Goal: Transaction & Acquisition: Purchase product/service

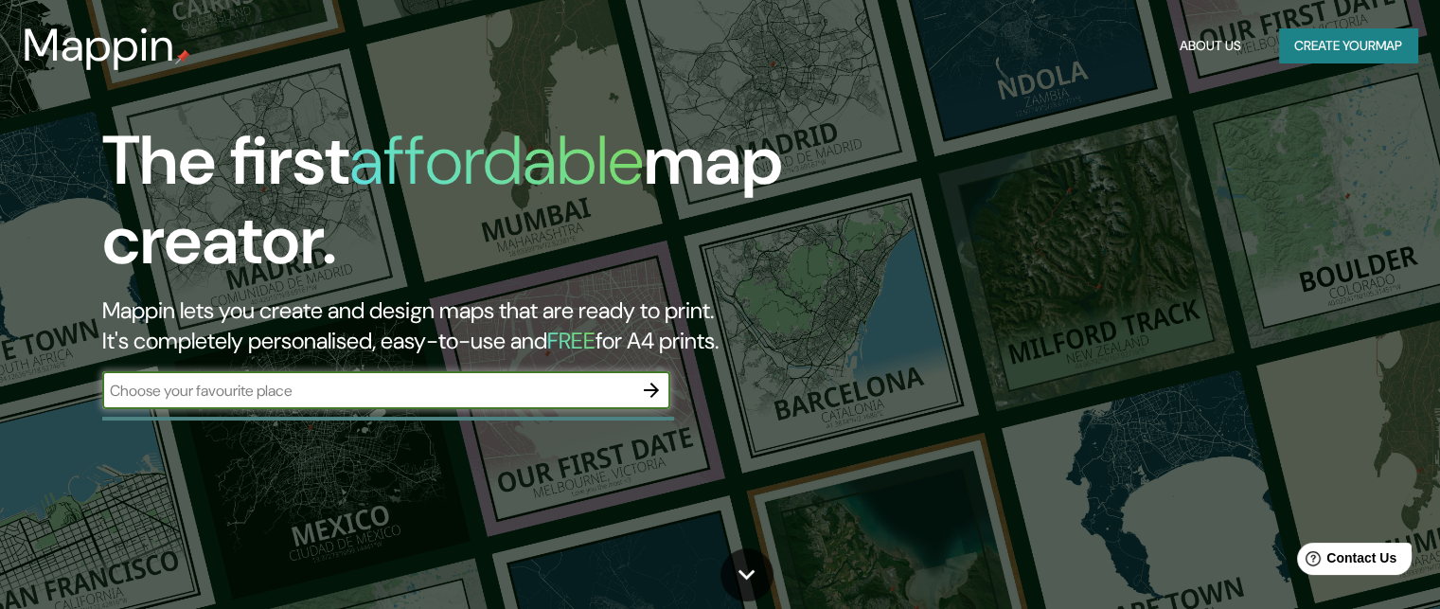
click at [472, 386] on input "text" at bounding box center [367, 391] width 530 height 22
type input "[PERSON_NAME] del cauca"
click at [472, 386] on input "[PERSON_NAME] del cauca" at bounding box center [367, 391] width 530 height 22
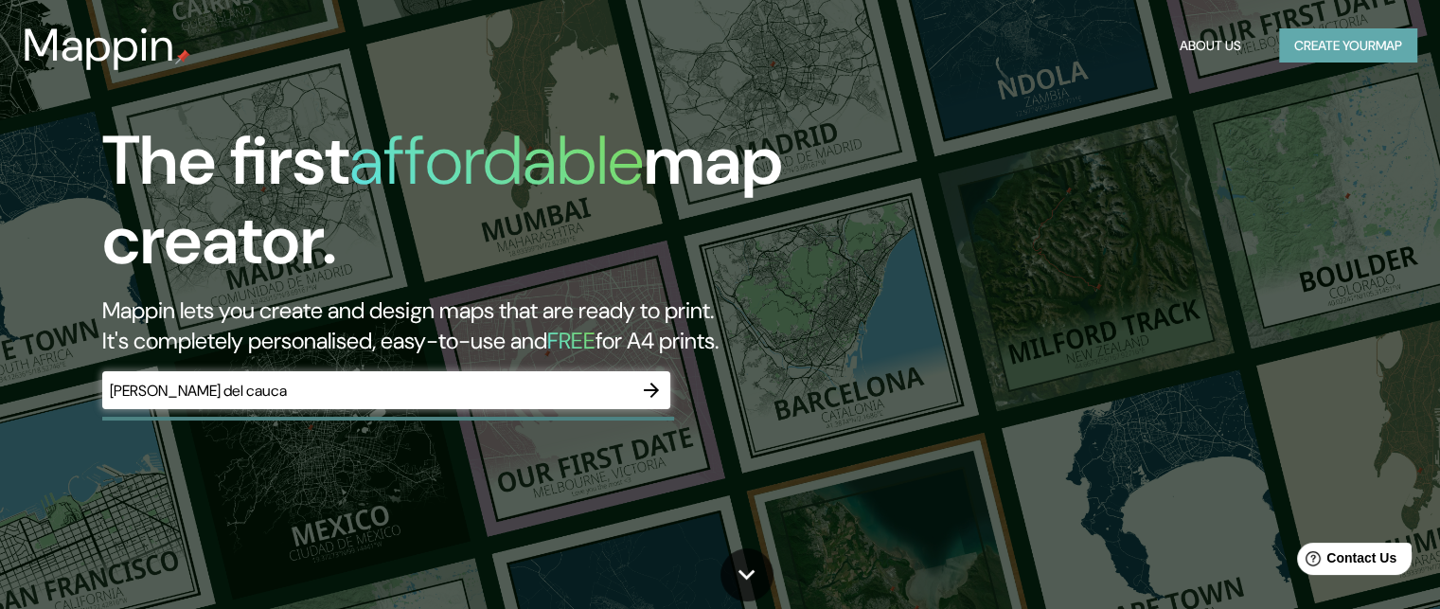
click at [1366, 37] on button "Create your map" at bounding box center [1348, 45] width 138 height 35
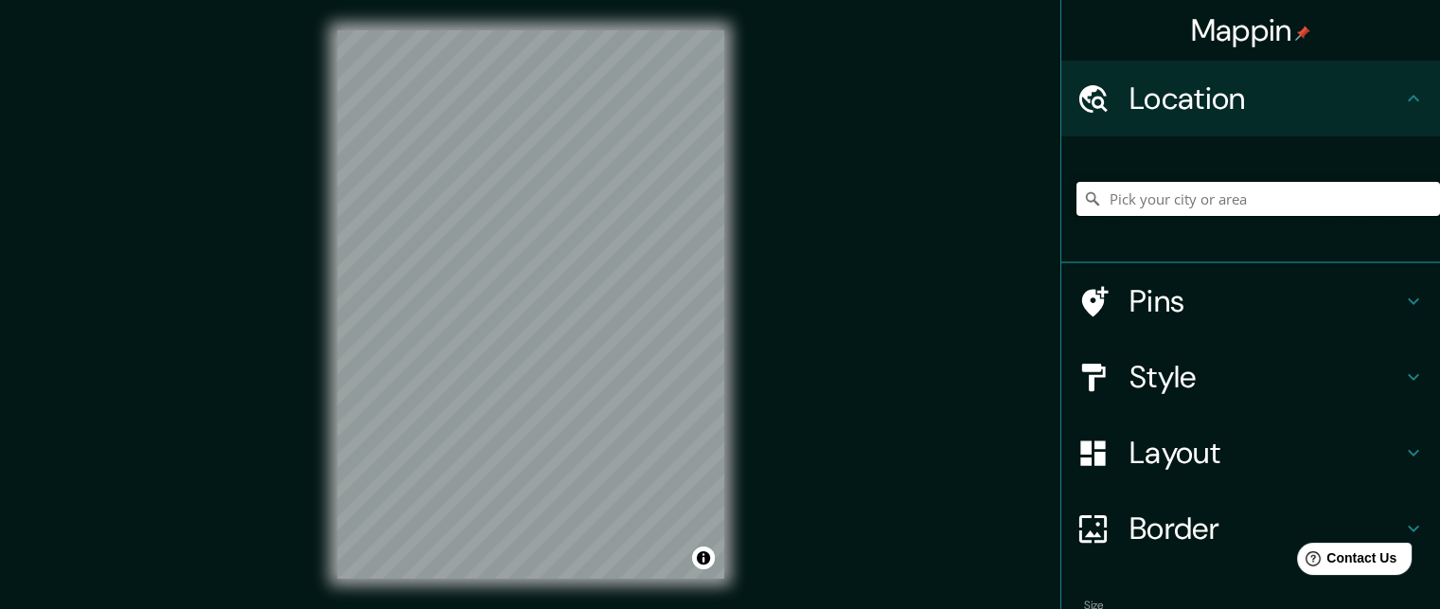
click at [1191, 193] on input "Pick your city or area" at bounding box center [1259, 199] width 364 height 34
click at [1326, 198] on input "Tuluá, [PERSON_NAME][GEOGRAPHIC_DATA], [GEOGRAPHIC_DATA]" at bounding box center [1259, 199] width 364 height 34
click at [1092, 198] on input "Tuluá, [PERSON_NAME][GEOGRAPHIC_DATA], [GEOGRAPHIC_DATA]" at bounding box center [1259, 199] width 364 height 34
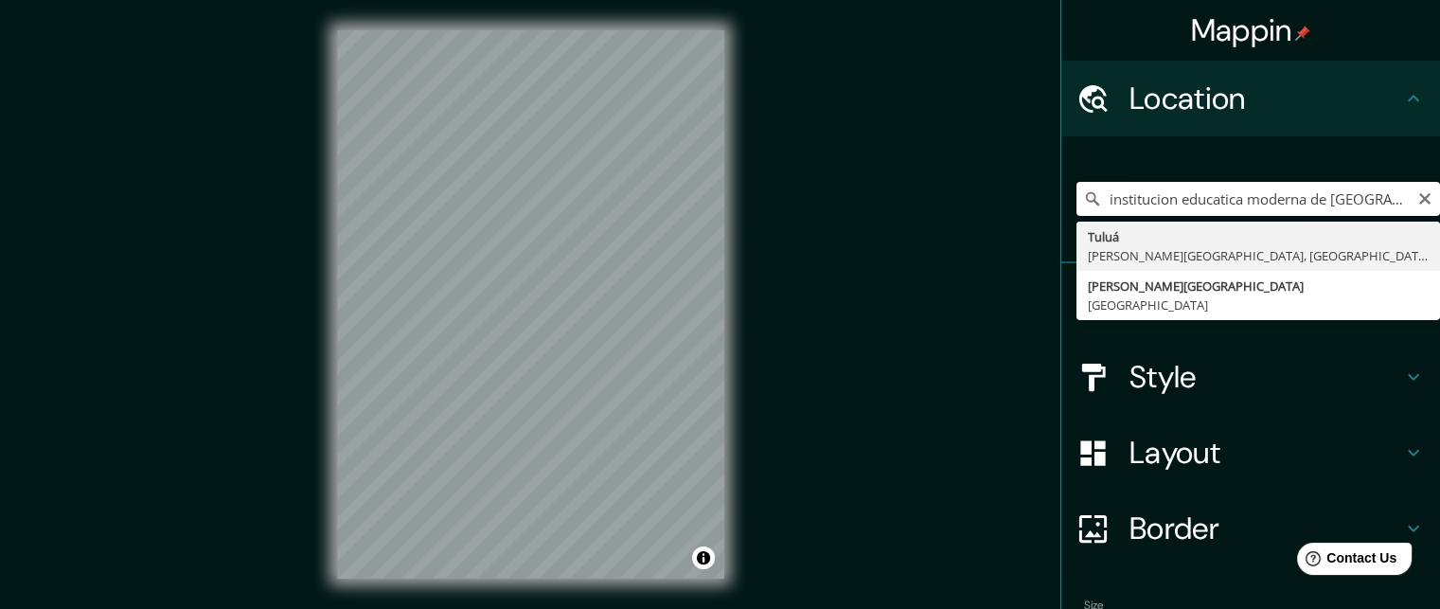
type input "Tuluá, [PERSON_NAME][GEOGRAPHIC_DATA], [GEOGRAPHIC_DATA]"
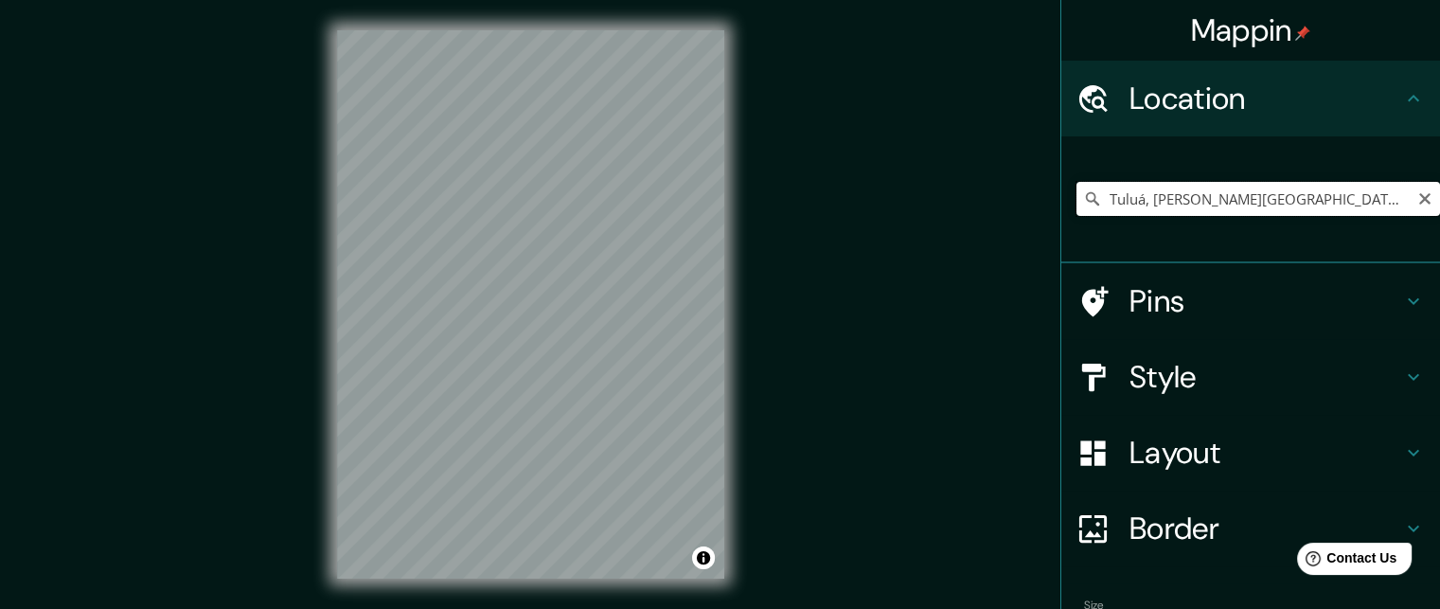
click at [1341, 202] on input "Tuluá, [PERSON_NAME][GEOGRAPHIC_DATA], [GEOGRAPHIC_DATA]" at bounding box center [1259, 199] width 364 height 34
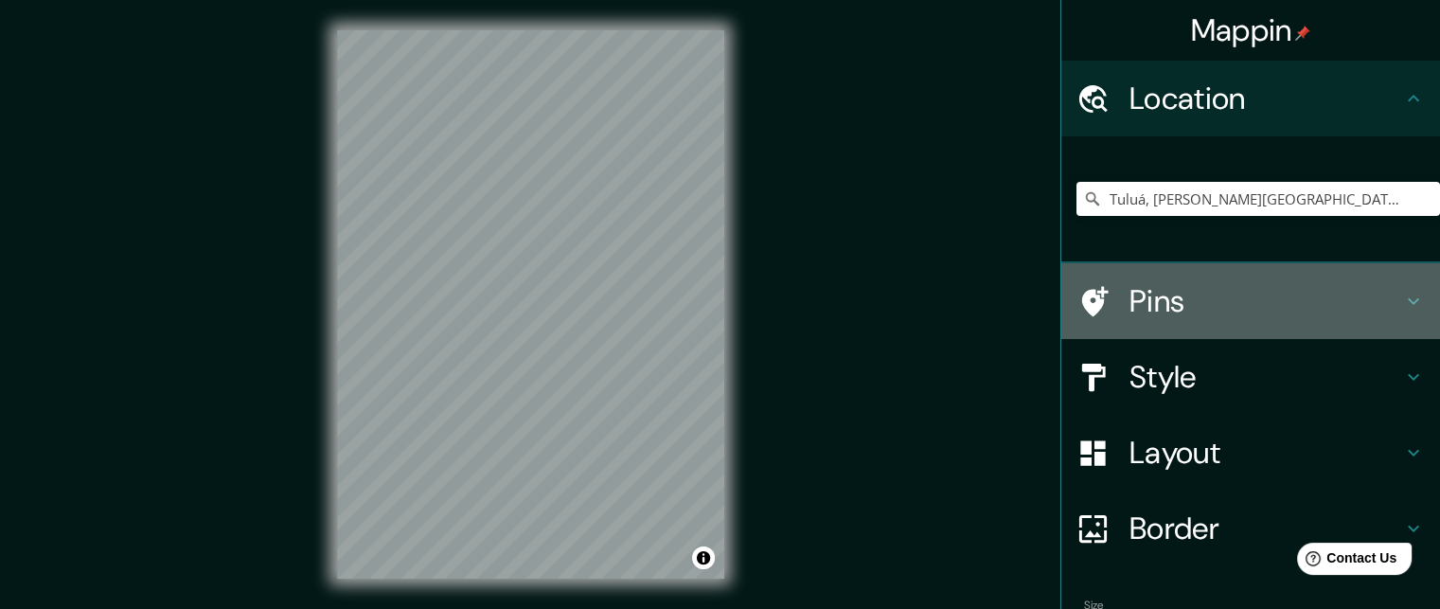
click at [1402, 292] on icon at bounding box center [1413, 301] width 23 height 23
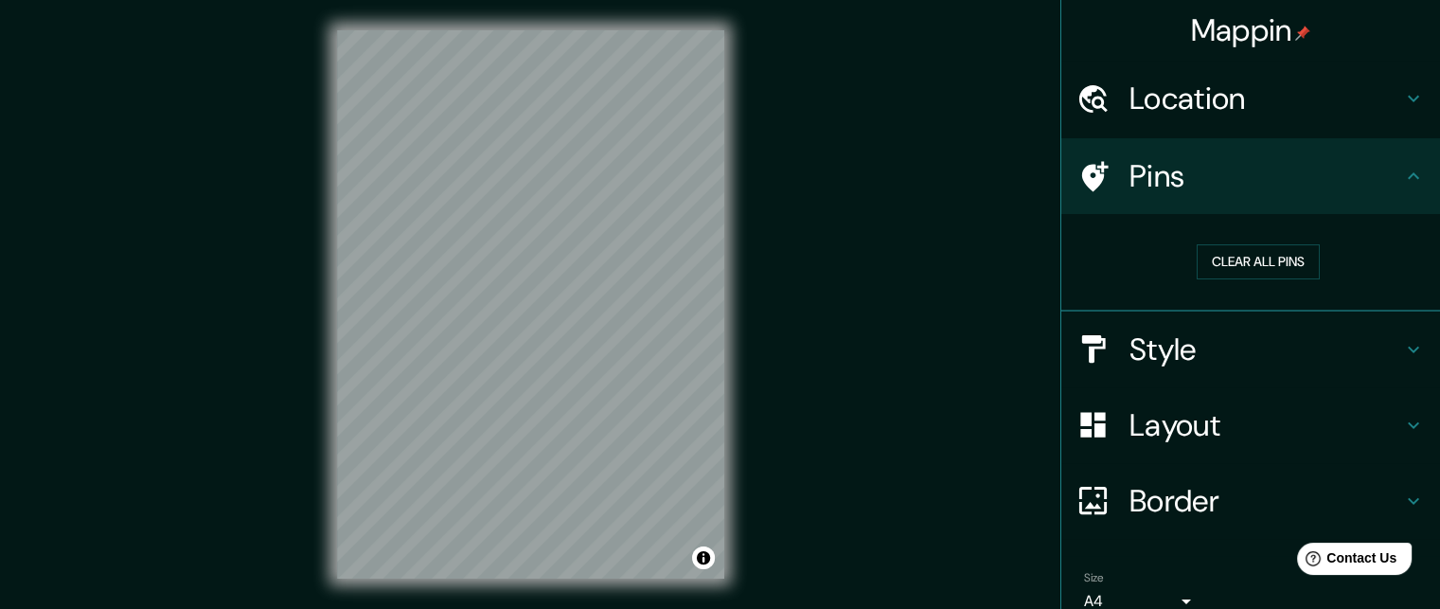
click at [1367, 278] on div "Clear all pins" at bounding box center [1259, 261] width 364 height 65
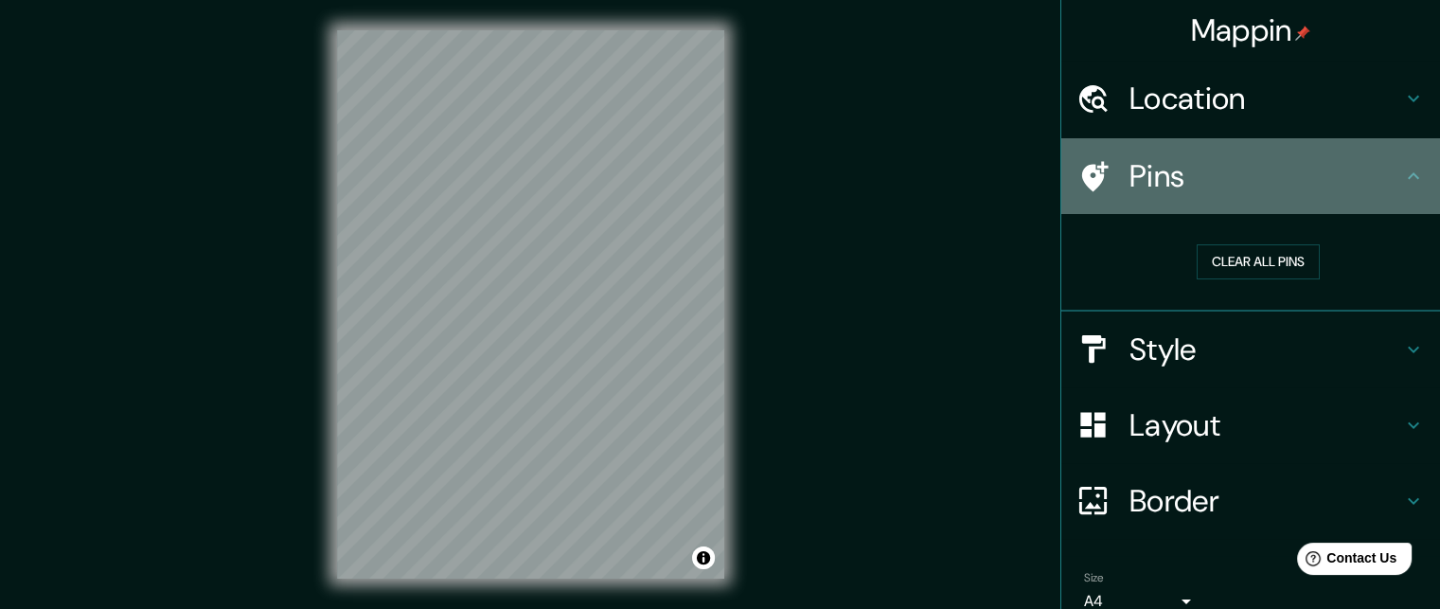
click at [1402, 178] on icon at bounding box center [1413, 176] width 23 height 23
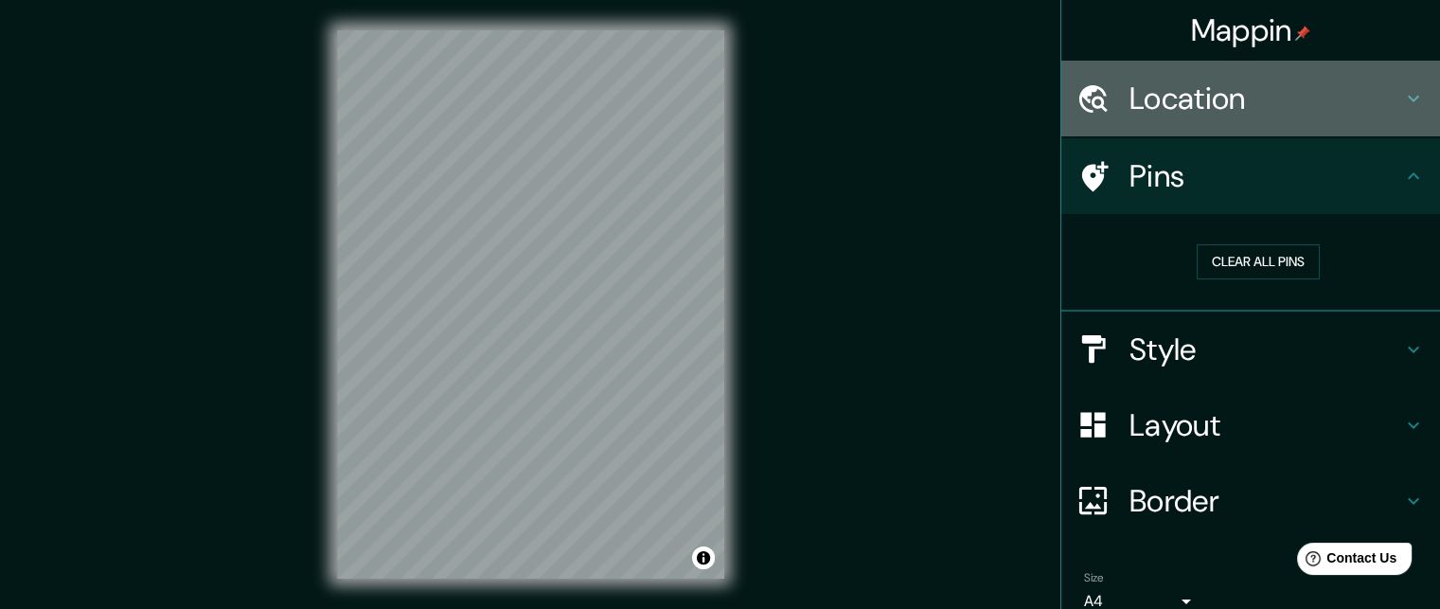
click at [1402, 94] on icon at bounding box center [1413, 98] width 23 height 23
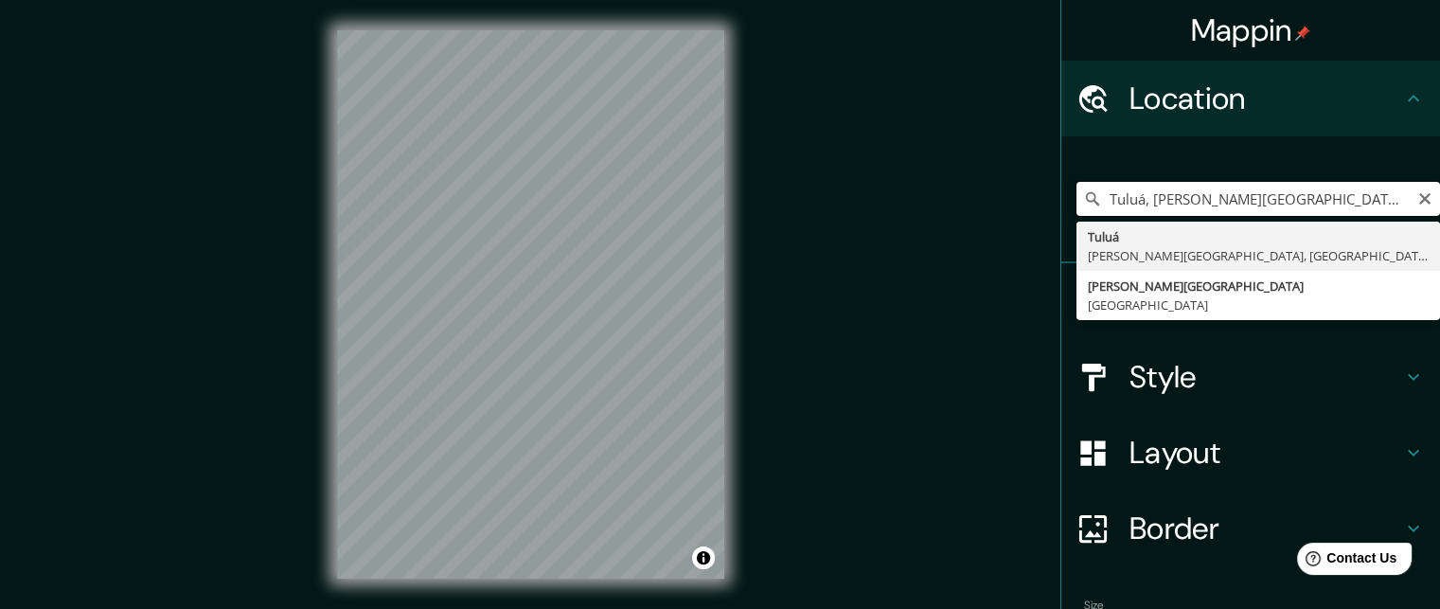
click at [1320, 205] on input "Tuluá, [PERSON_NAME][GEOGRAPHIC_DATA], [GEOGRAPHIC_DATA]" at bounding box center [1259, 199] width 364 height 34
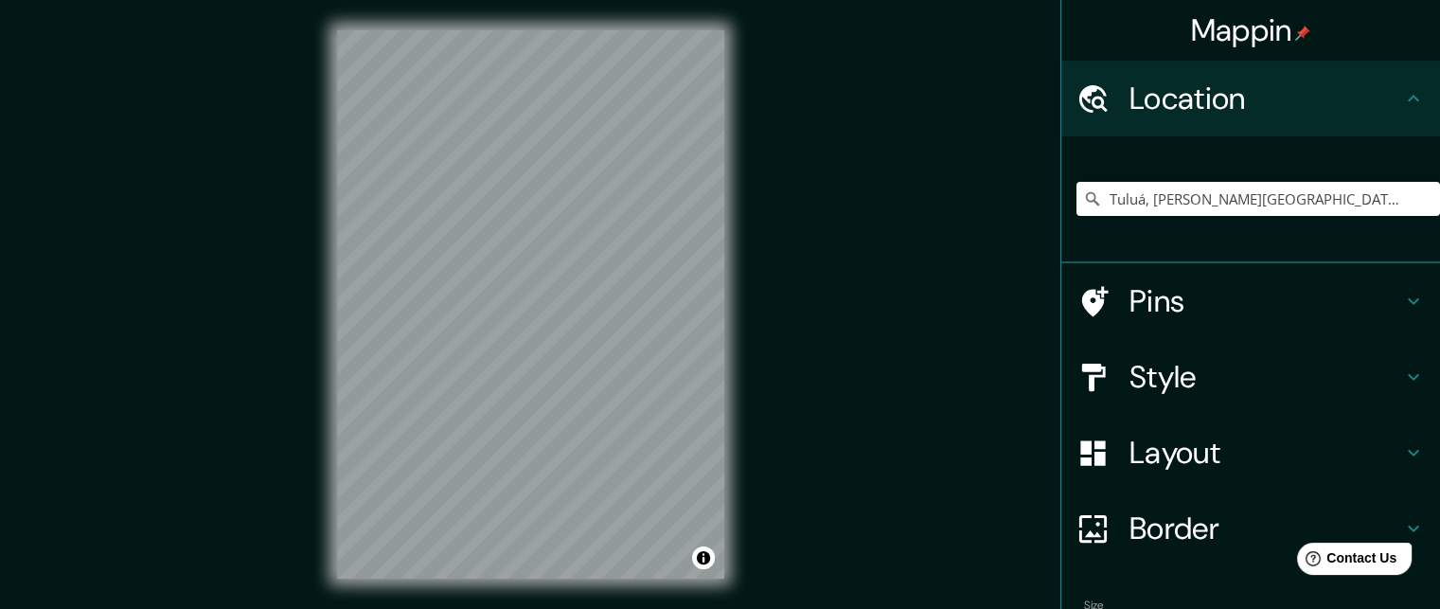
click at [743, 389] on div "© Mapbox © OpenStreetMap Improve this map" at bounding box center [531, 304] width 448 height 609
click at [710, 3] on div "© Mapbox © OpenStreetMap Improve this map" at bounding box center [531, 304] width 448 height 609
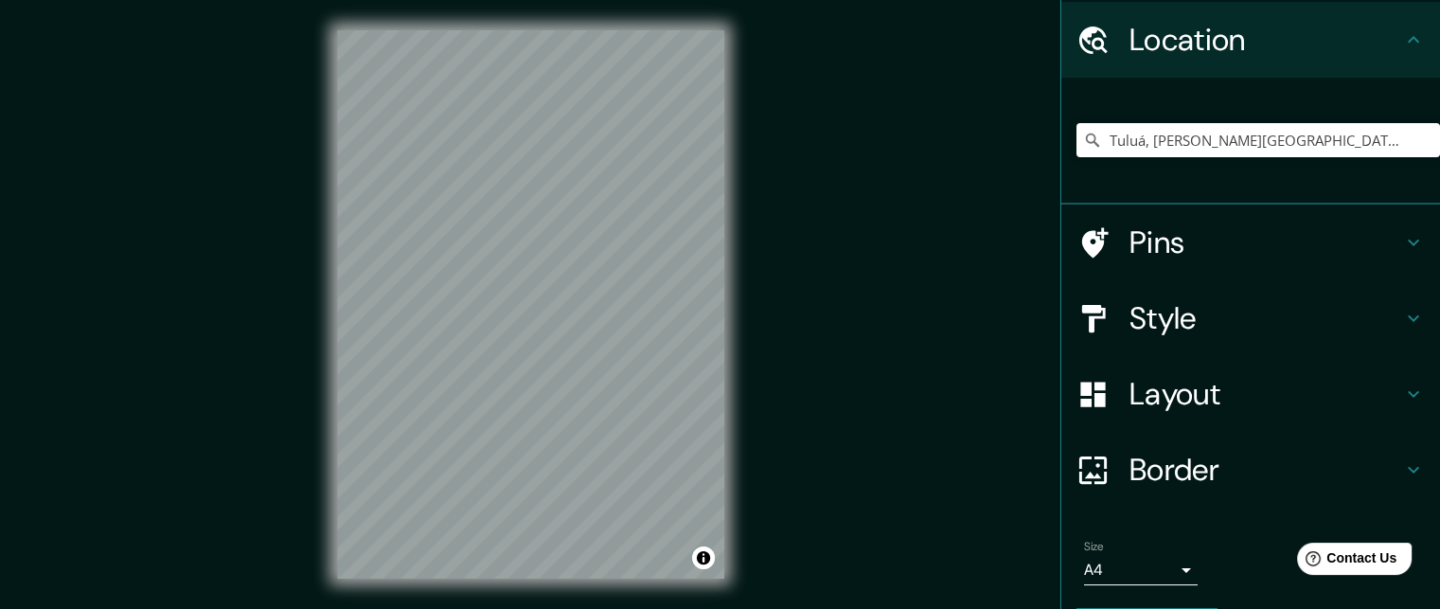
scroll to position [114, 0]
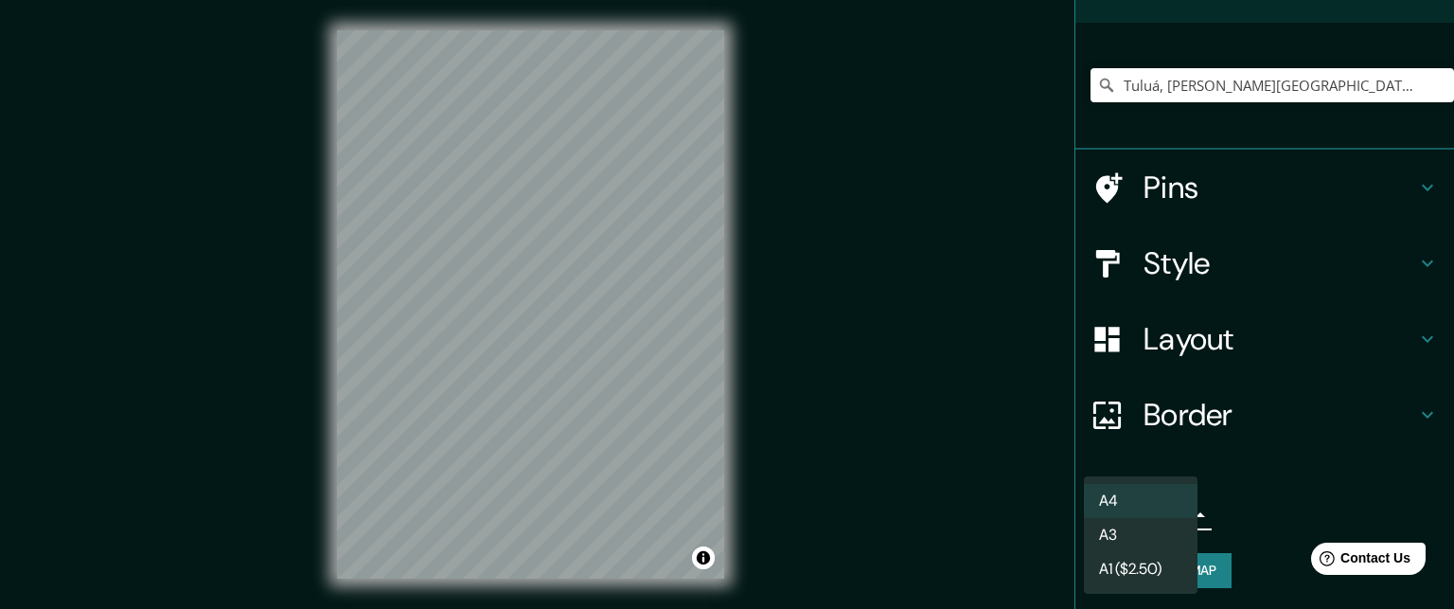
click at [1169, 508] on body "Mappin Location [GEOGRAPHIC_DATA], [PERSON_NAME][GEOGRAPHIC_DATA], [GEOGRAPHIC_…" at bounding box center [727, 304] width 1454 height 609
click at [1133, 561] on li "A1 ($2.50)" at bounding box center [1141, 569] width 114 height 34
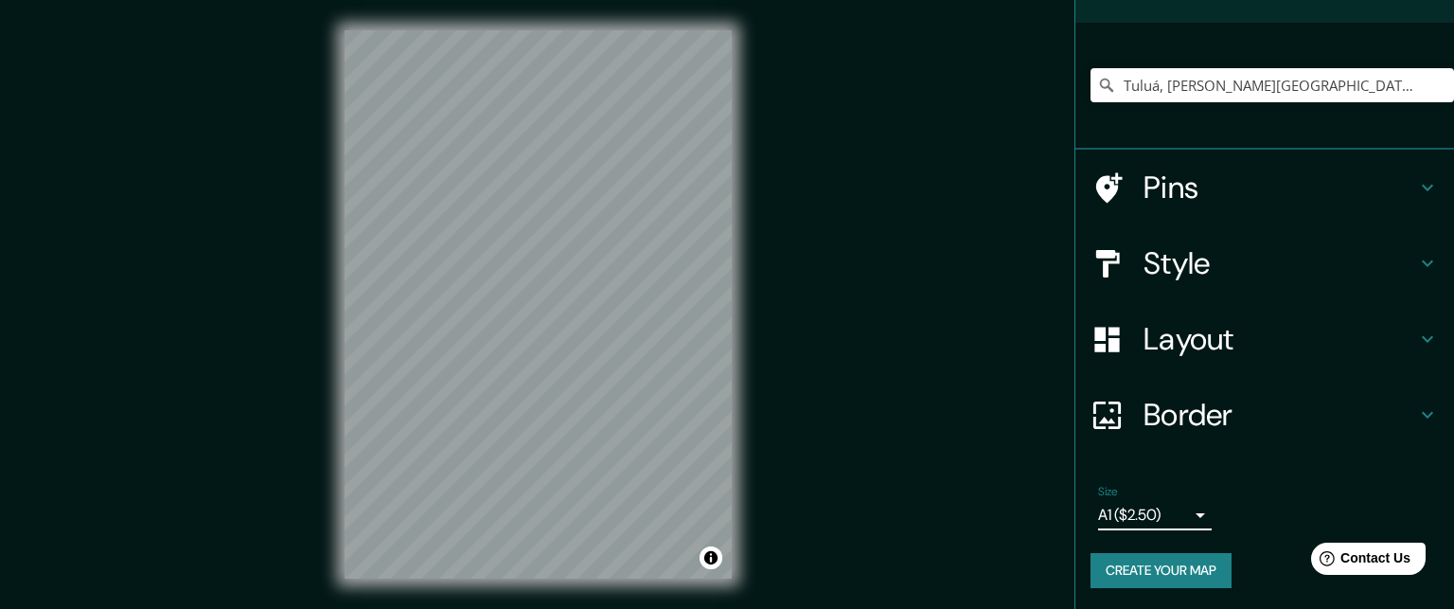
click at [1171, 516] on body "Mappin Location [GEOGRAPHIC_DATA], [PERSON_NAME][GEOGRAPHIC_DATA], [GEOGRAPHIC_…" at bounding box center [727, 304] width 1454 height 609
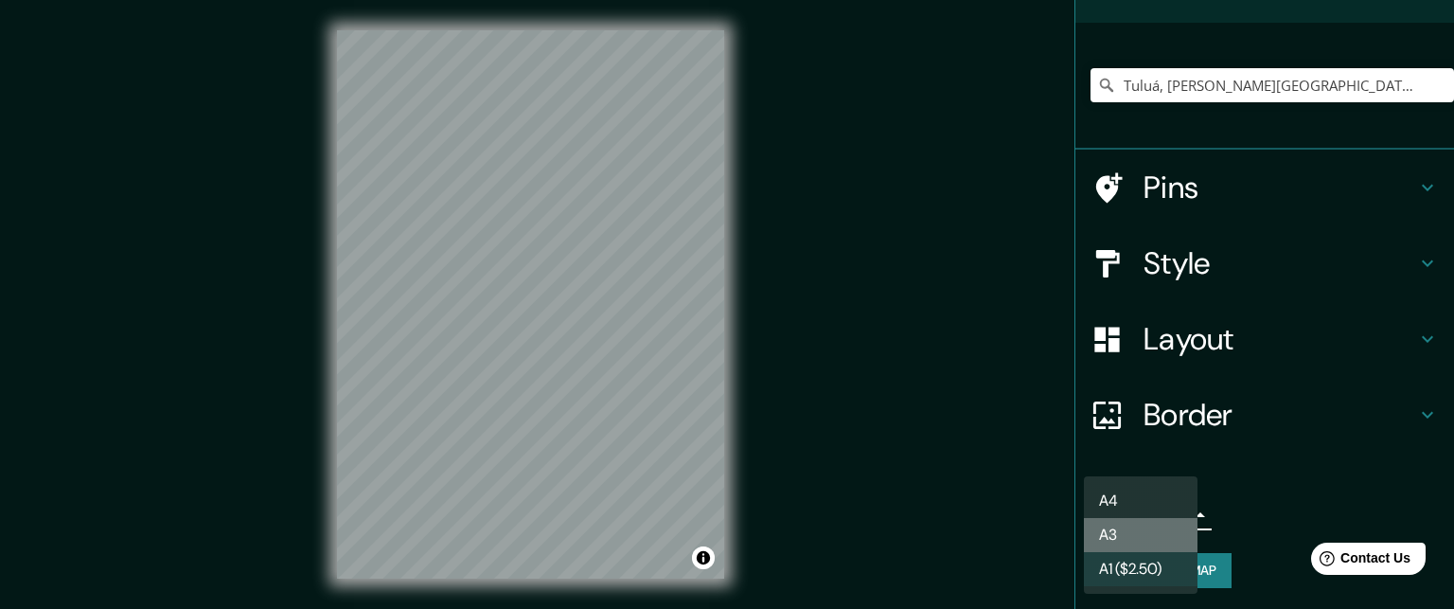
click at [1111, 542] on li "A3" at bounding box center [1141, 535] width 114 height 34
type input "a4"
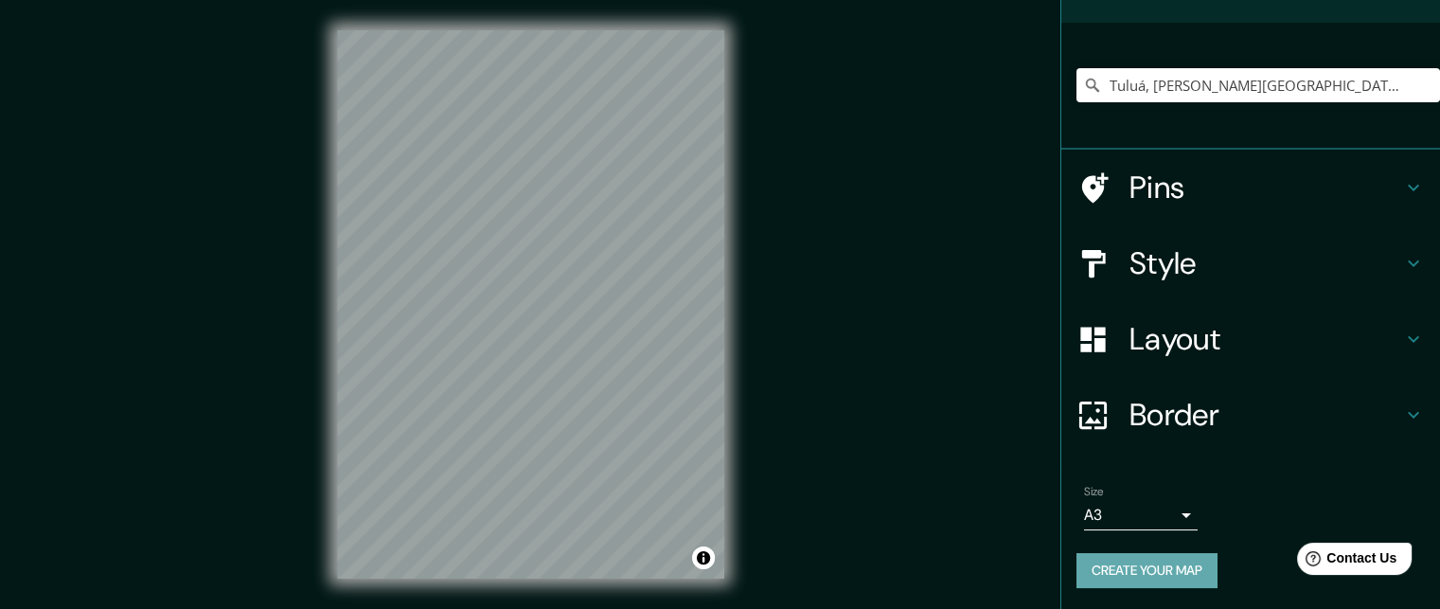
click at [1118, 574] on button "Create your map" at bounding box center [1147, 570] width 141 height 35
